Goal: Find specific page/section: Find specific page/section

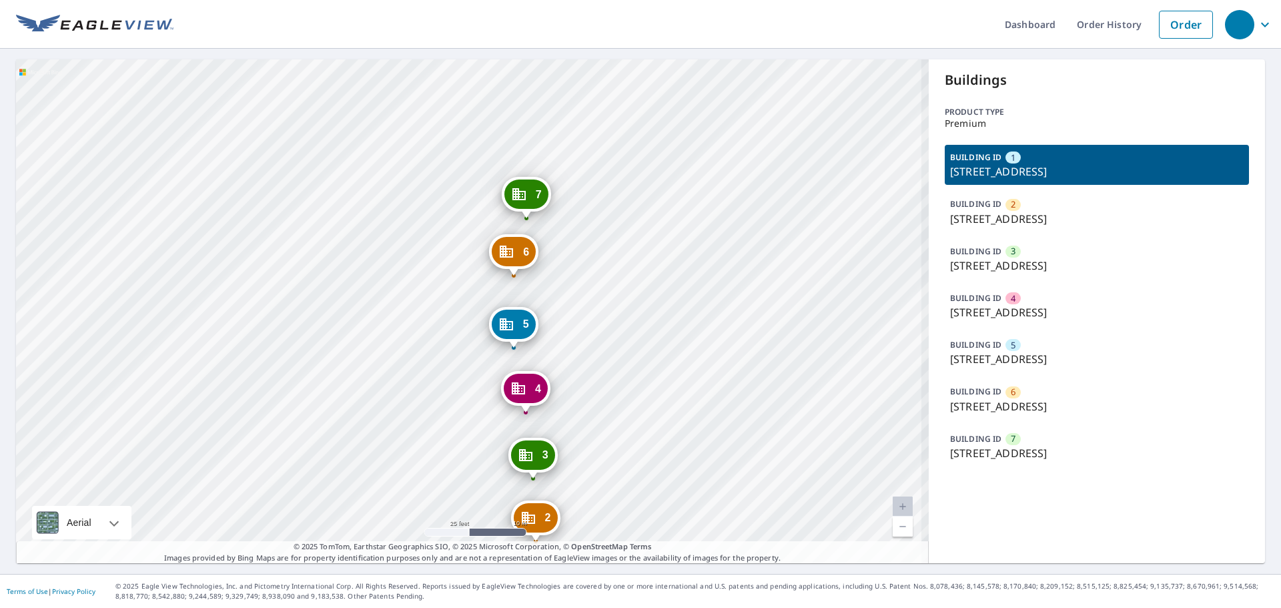
drag, startPoint x: 565, startPoint y: 147, endPoint x: 596, endPoint y: 294, distance: 150.1
click at [596, 294] on div "2 1300 Klein Ave Venice, IL 62090 3 1300 Klein Ave Venice, IL 62090 4 1300 Klei…" at bounding box center [472, 311] width 913 height 504
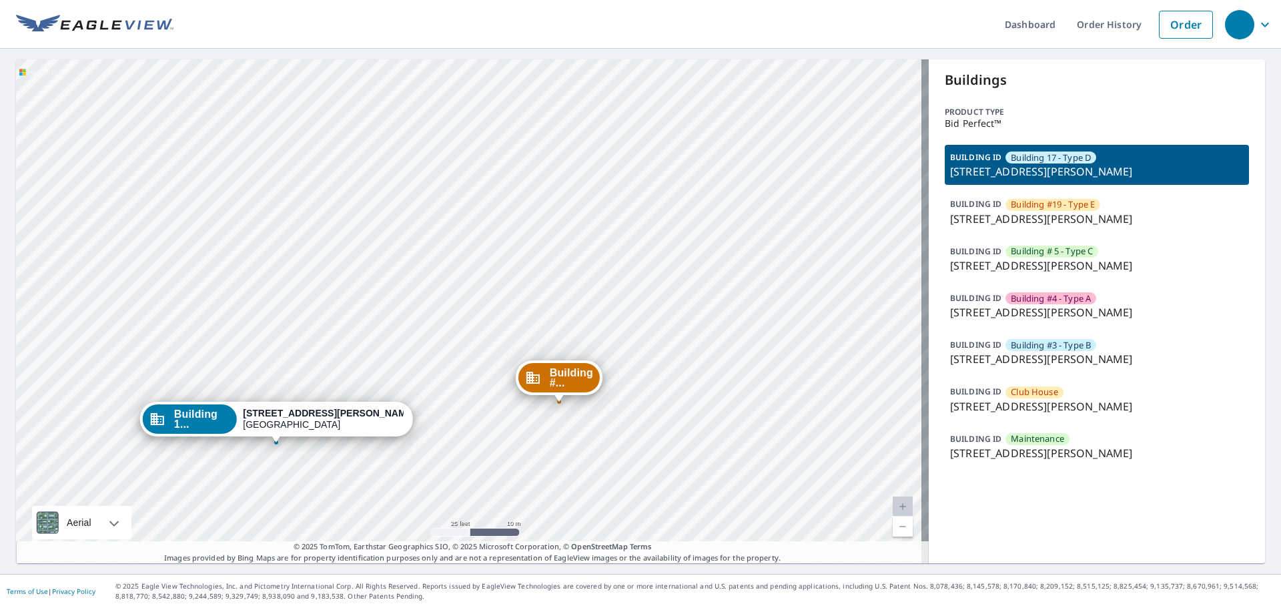
click at [996, 215] on p "1438 E Mowry Dr, Homestead, FL, 33033" at bounding box center [1097, 219] width 294 height 16
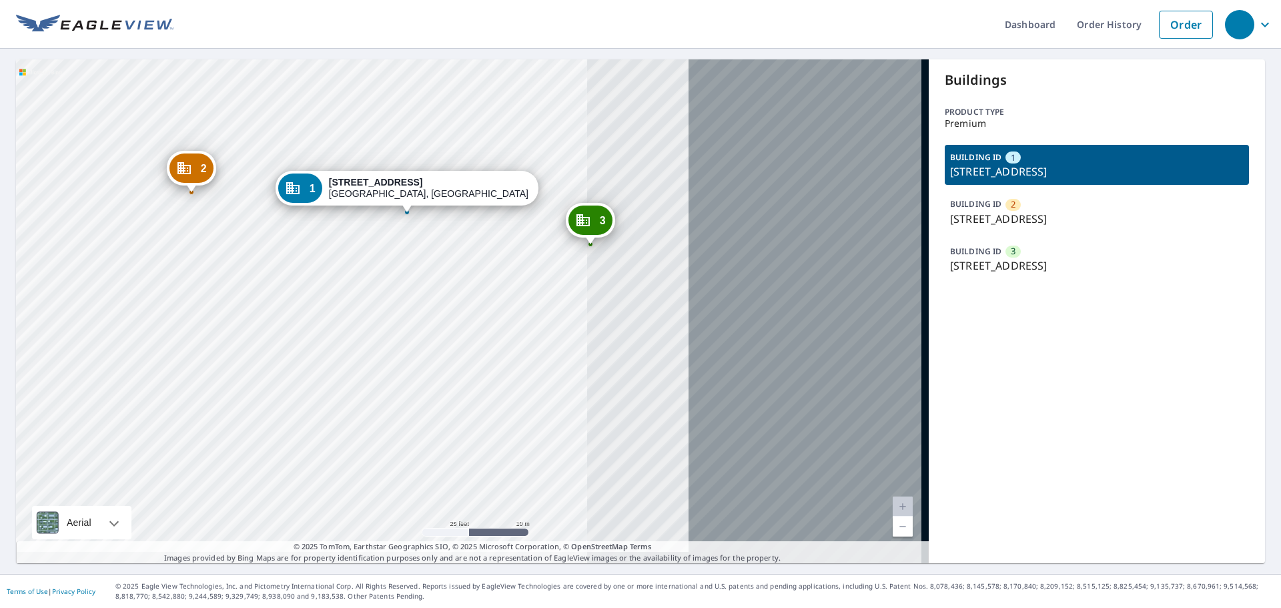
drag, startPoint x: 678, startPoint y: 265, endPoint x: 272, endPoint y: 231, distance: 407.7
click at [276, 231] on div "2 [STREET_ADDRESS] [GEOGRAPHIC_DATA][STREET_ADDRESS] 1 [STREET_ADDRESS]" at bounding box center [472, 311] width 913 height 504
